Goal: Communication & Community: Answer question/provide support

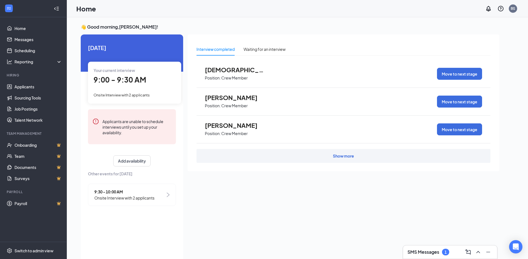
click at [428, 256] on div "SMS Messages 1" at bounding box center [450, 252] width 85 height 9
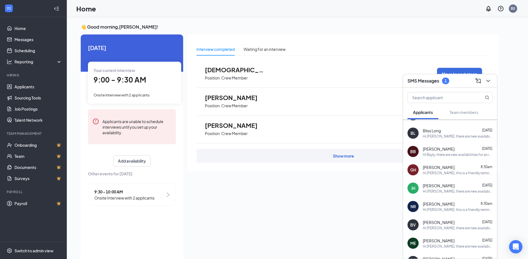
scroll to position [183, 0]
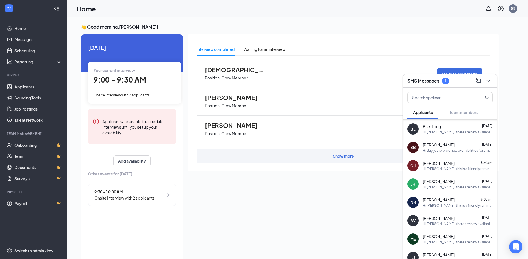
click at [440, 163] on span "[PERSON_NAME]" at bounding box center [439, 164] width 32 height 6
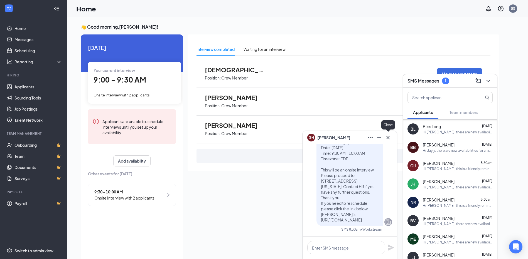
click at [386, 138] on icon "Cross" at bounding box center [388, 137] width 7 height 7
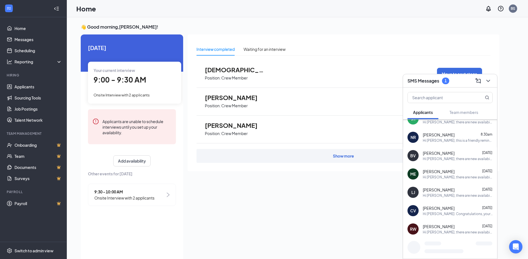
scroll to position [256, 0]
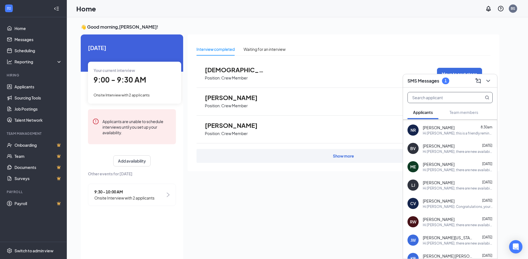
click at [446, 99] on input "text" at bounding box center [441, 97] width 66 height 11
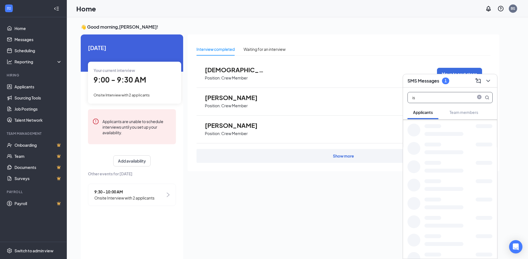
scroll to position [237, 0]
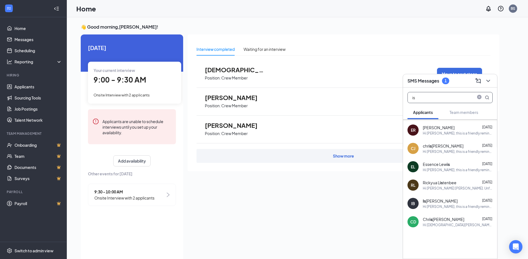
type input "is"
click at [293, 19] on div "👋 Good morning, [PERSON_NAME] ! [DATE] Your current interview 9:00 - 9:30 AM On…" at bounding box center [297, 144] width 461 height 254
click at [488, 80] on icon "ChevronDown" at bounding box center [488, 81] width 7 height 7
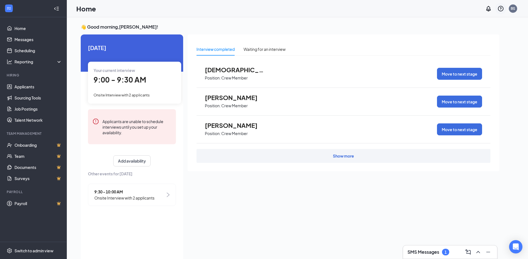
scroll to position [0, 0]
